Goal: Information Seeking & Learning: Check status

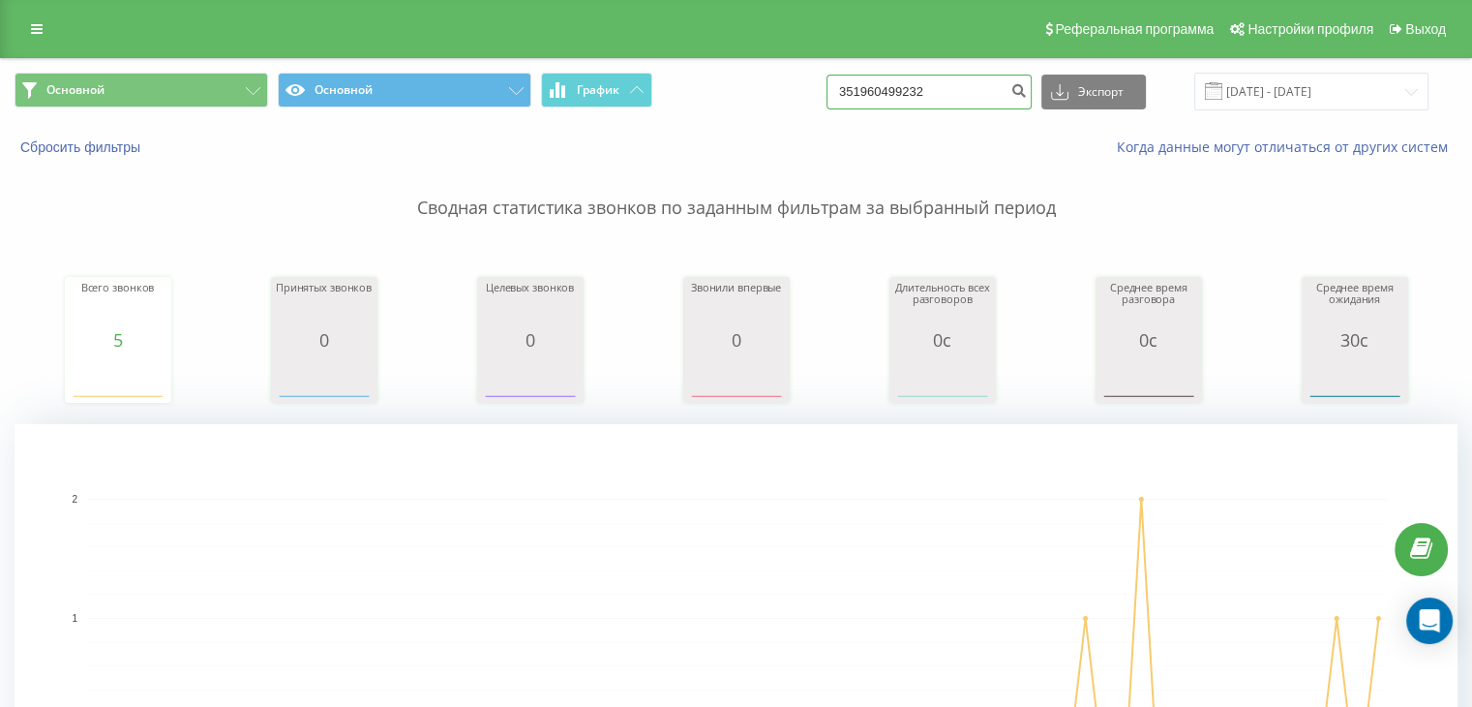
click at [910, 83] on input "351960499232" at bounding box center [929, 92] width 205 height 35
click at [910, 82] on input "351960499232" at bounding box center [929, 92] width 205 height 35
paste input "80 63 486 9420"
type input "380 63 486 9420"
click at [1027, 86] on icon "submit" at bounding box center [1019, 88] width 16 height 12
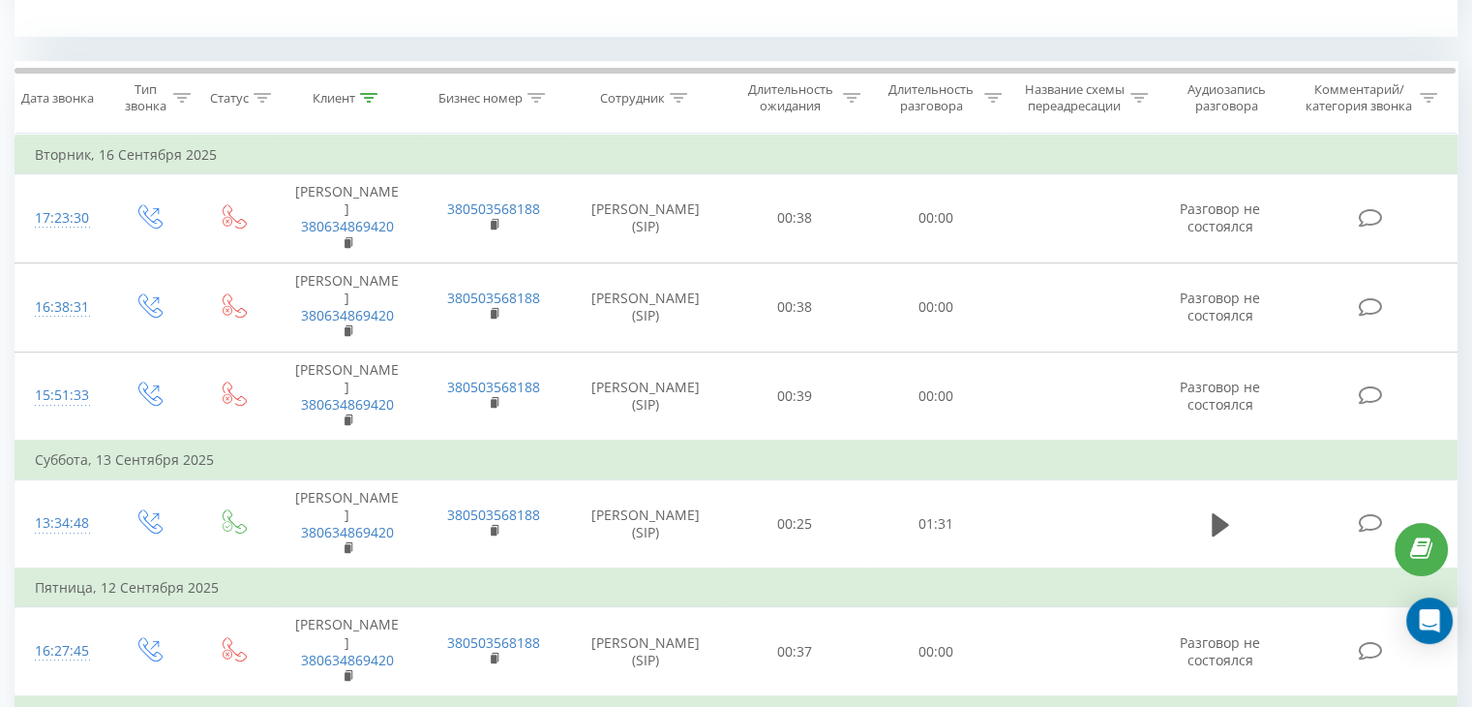
scroll to position [1107, 0]
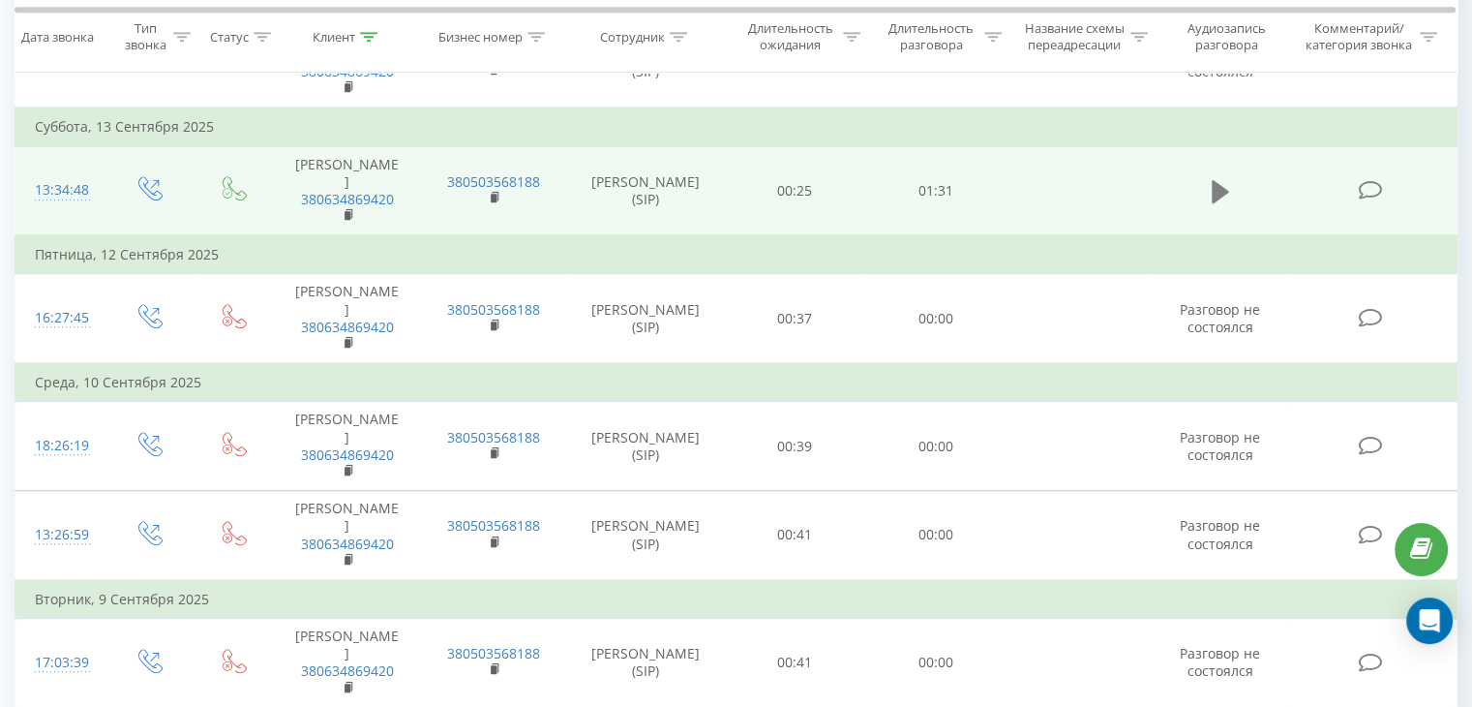
click at [1214, 178] on icon at bounding box center [1220, 191] width 17 height 27
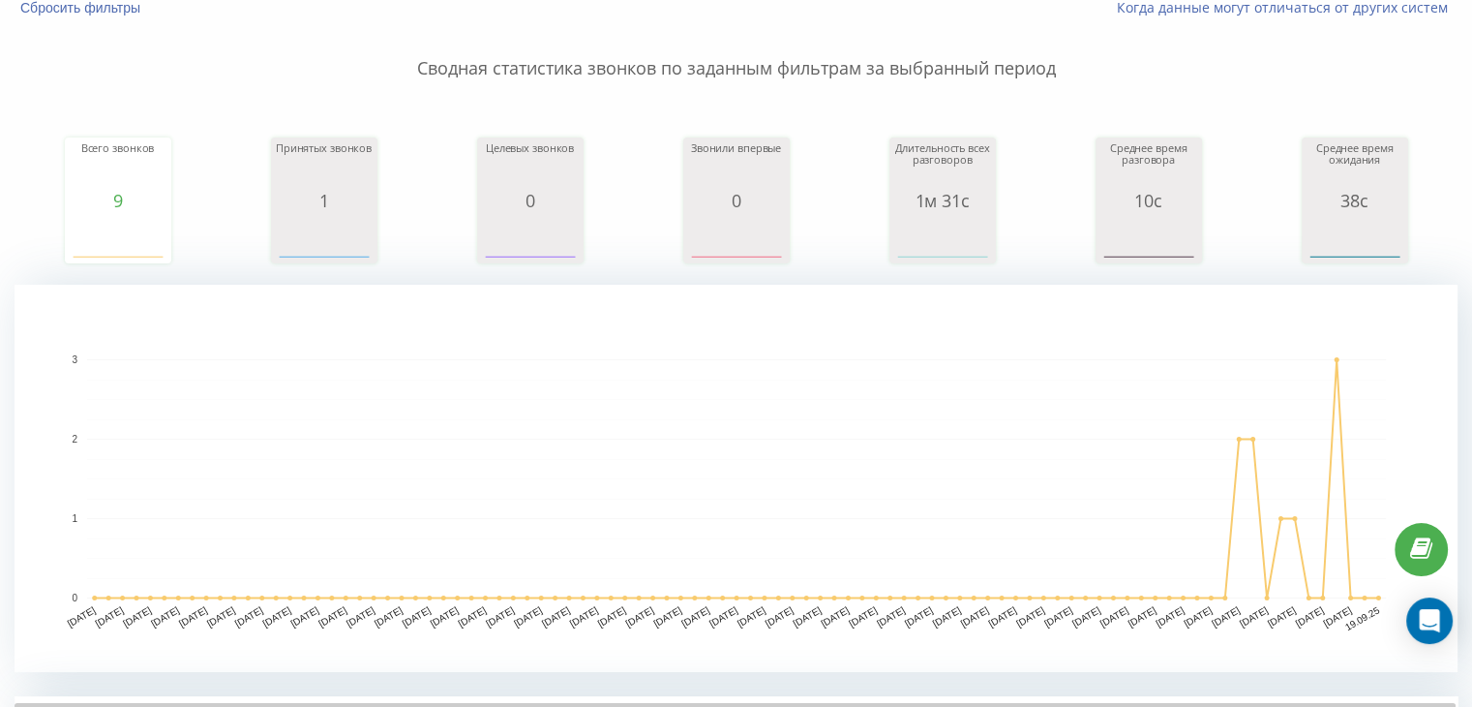
scroll to position [0, 0]
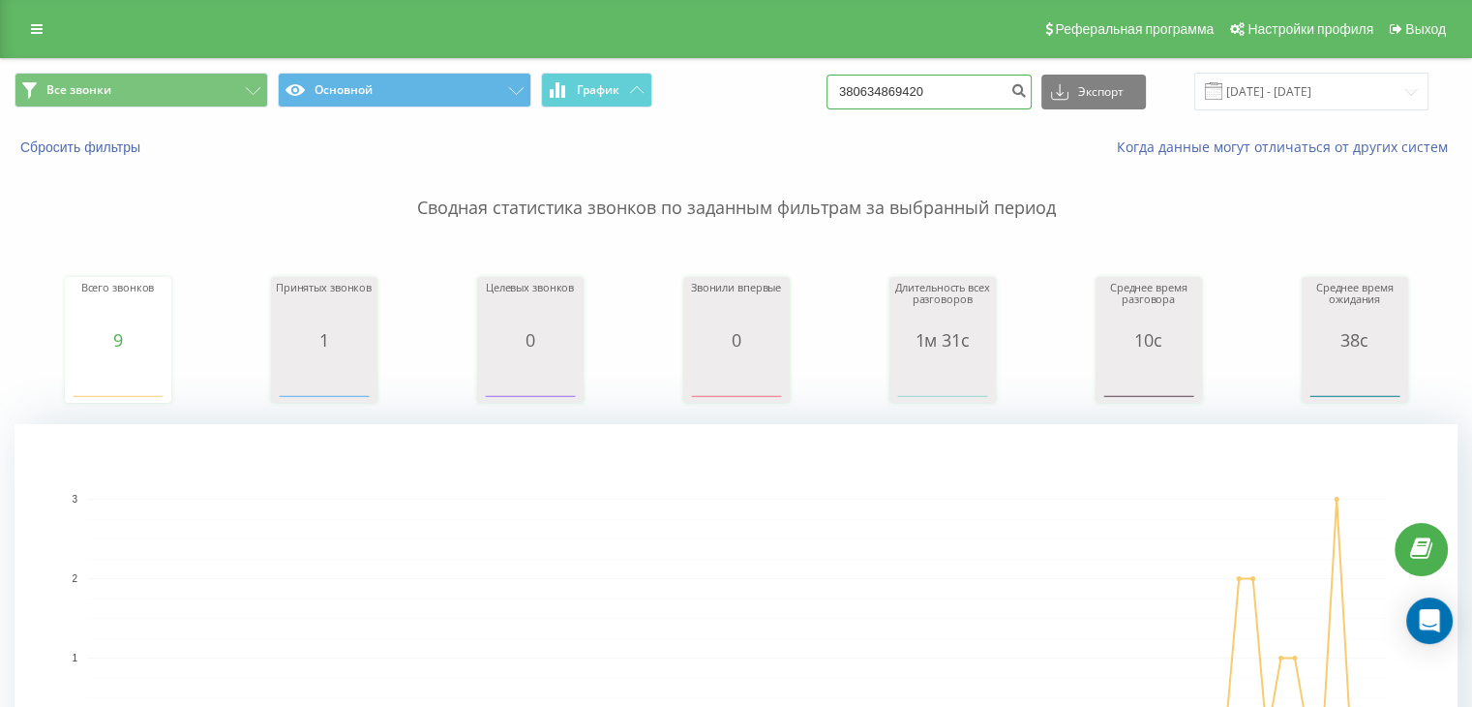
drag, startPoint x: 959, startPoint y: 98, endPoint x: 906, endPoint y: 104, distance: 53.6
click at [906, 104] on input "380634869420" at bounding box center [929, 92] width 205 height 35
paste input "993392306"
type input "380993392306"
click at [1032, 77] on button "submit" at bounding box center [1019, 92] width 26 height 35
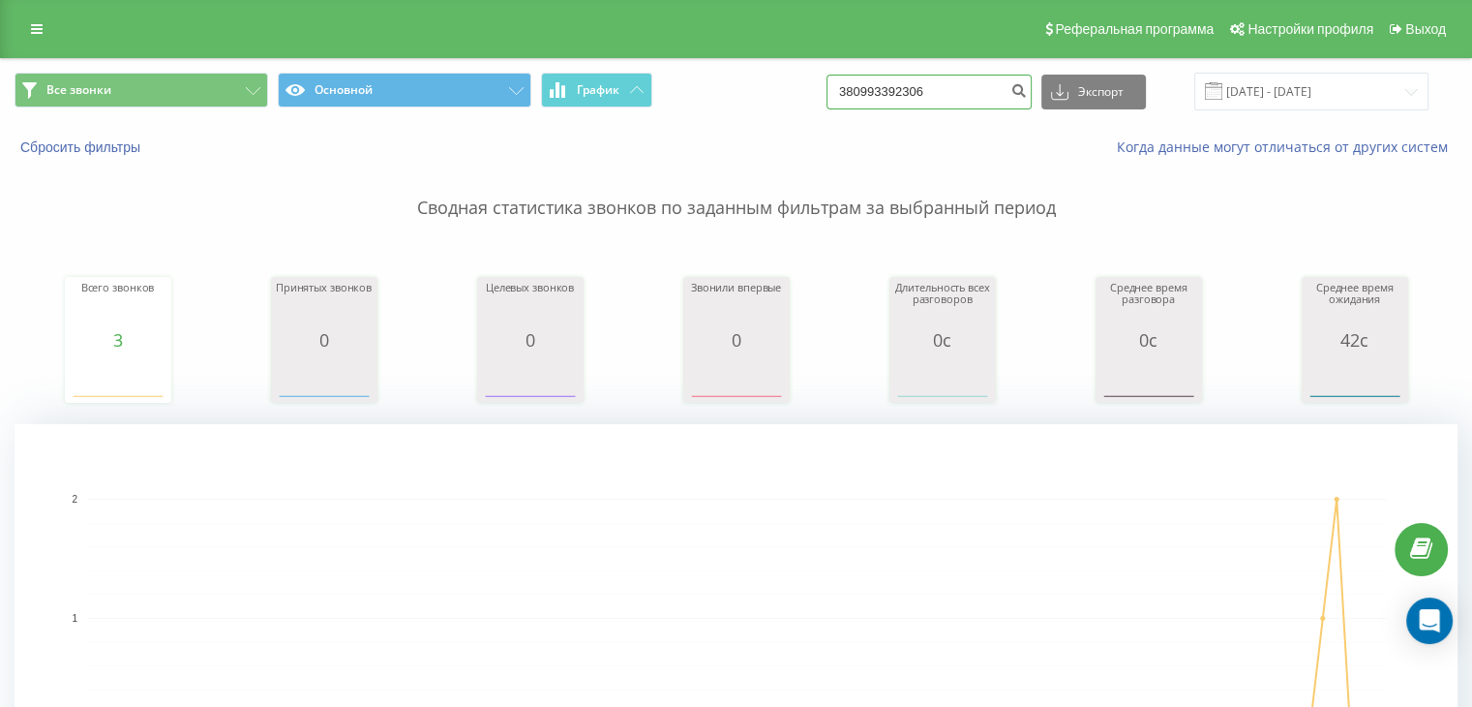
click at [912, 76] on input "380993392306" at bounding box center [929, 92] width 205 height 35
paste input "67303814"
type input "380673038146"
click at [1027, 88] on icon "submit" at bounding box center [1019, 88] width 16 height 12
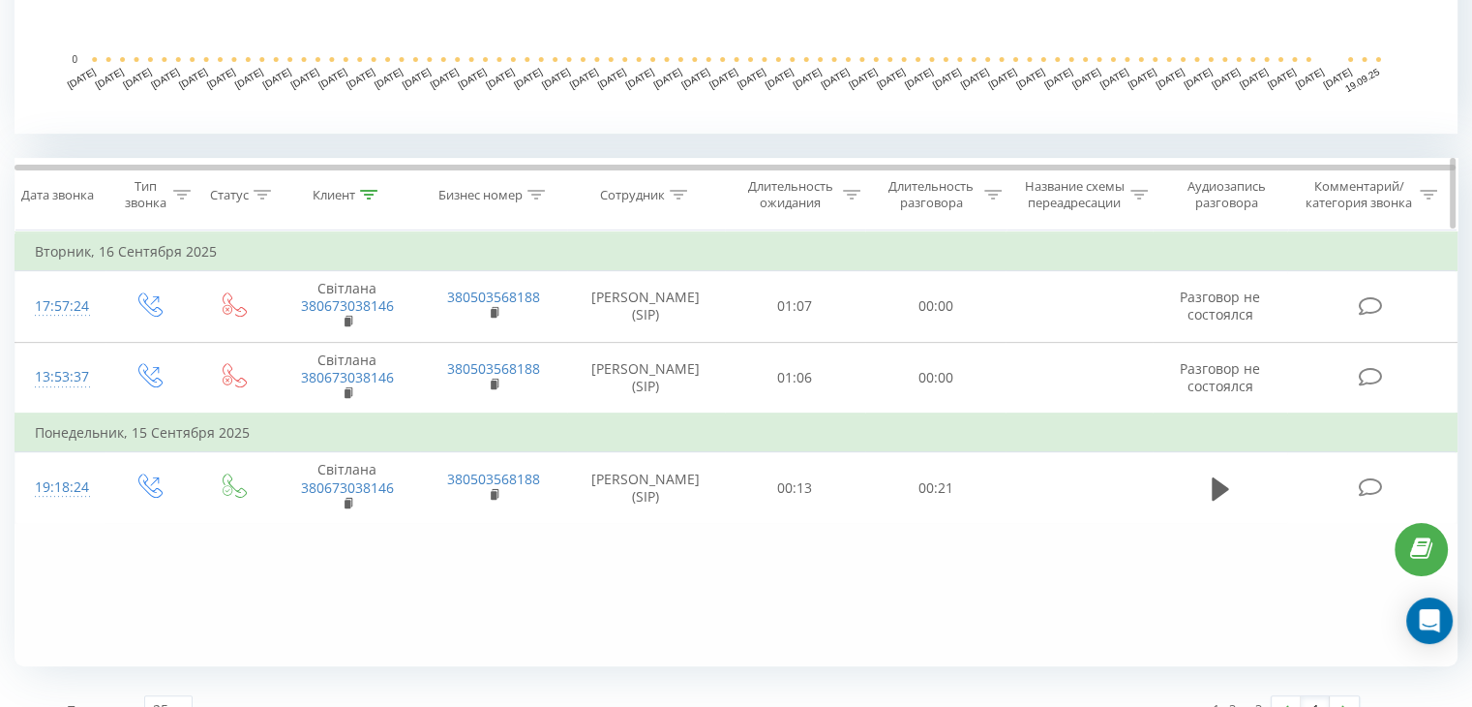
scroll to position [709, 0]
